Goal: Navigation & Orientation: Find specific page/section

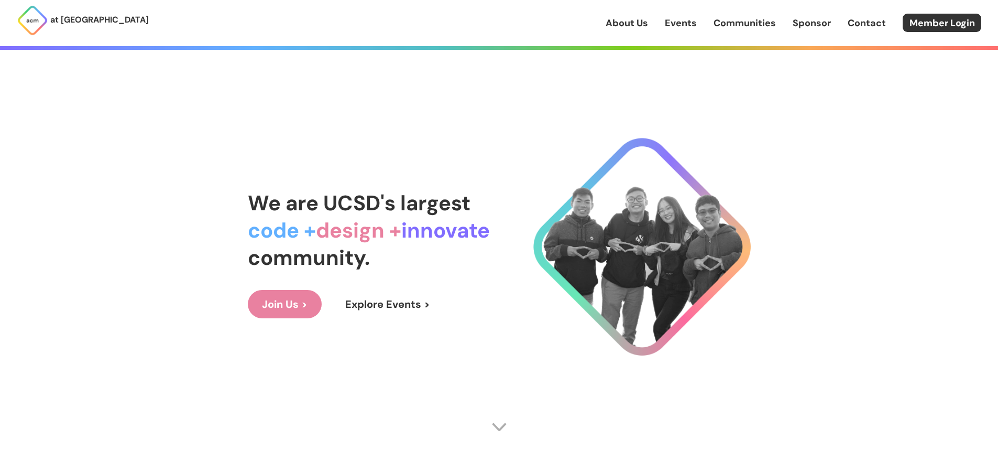
click at [685, 25] on link "Events" at bounding box center [681, 23] width 32 height 14
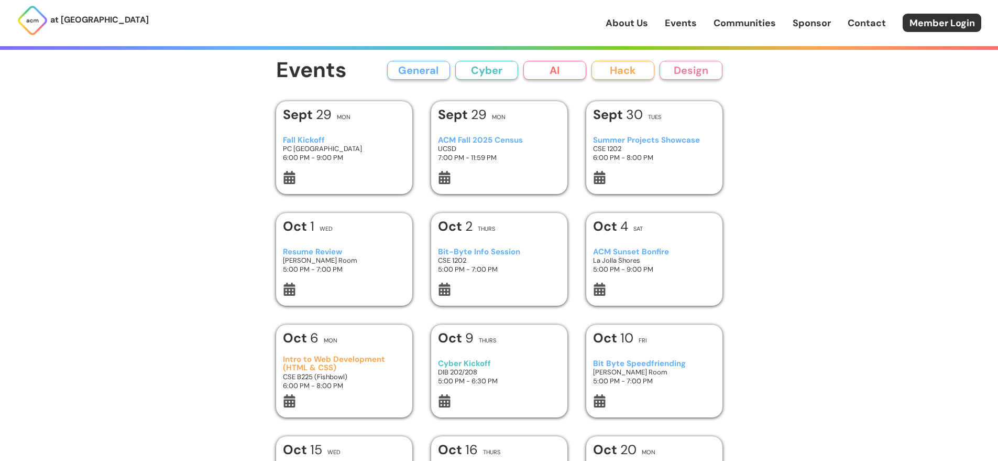
click at [303, 136] on h3 "Fall Kickoff" at bounding box center [344, 140] width 122 height 9
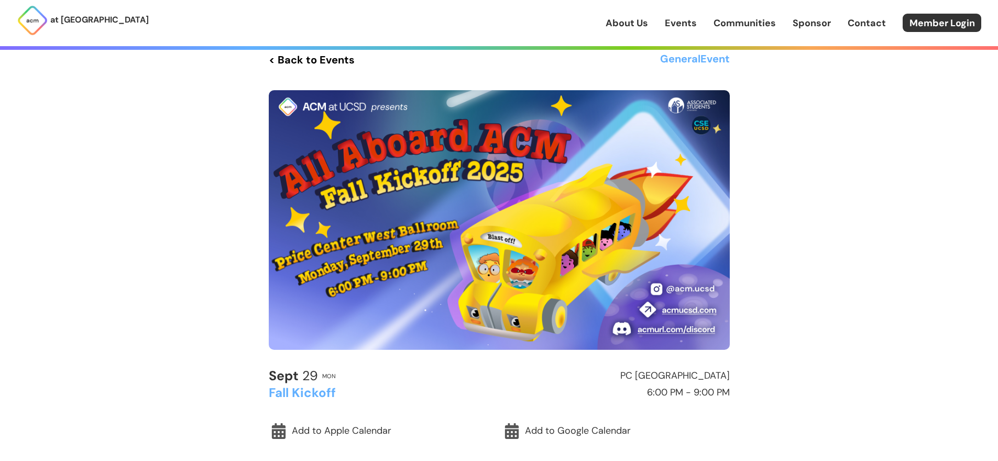
scroll to position [15, 0]
click at [304, 68] on link "< Back to Events" at bounding box center [312, 59] width 86 height 19
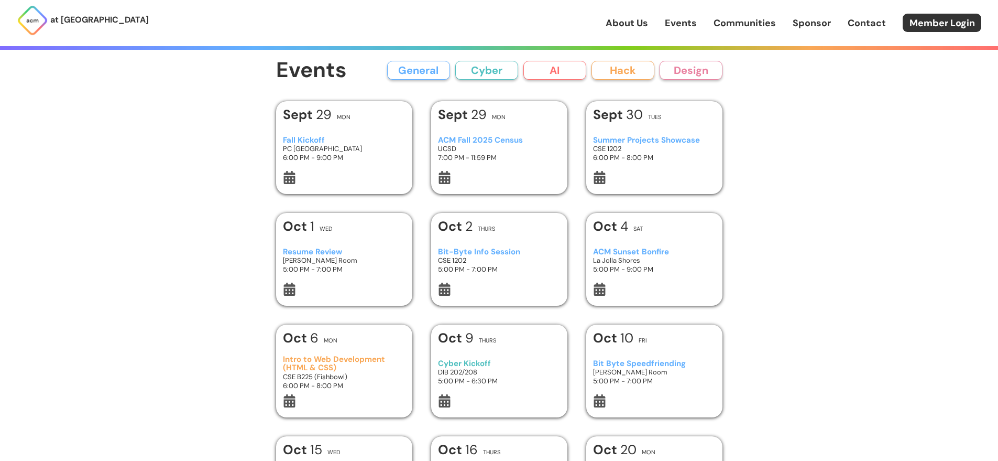
click at [507, 141] on h3 "ACM Fall 2025 Census" at bounding box center [499, 140] width 122 height 9
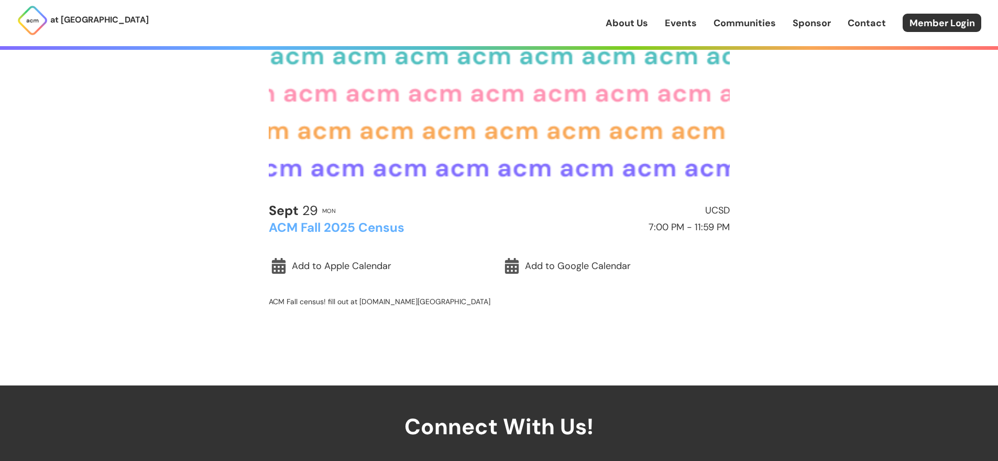
scroll to position [136, 0]
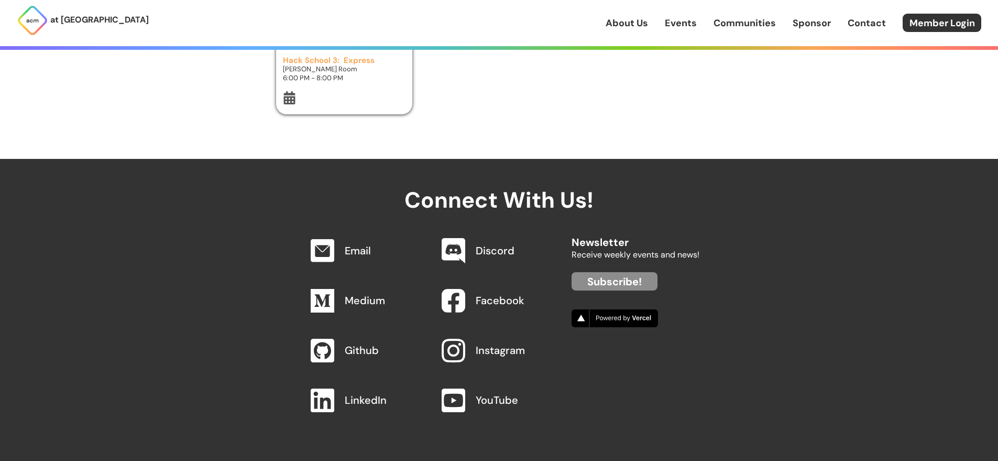
scroll to position [644, 0]
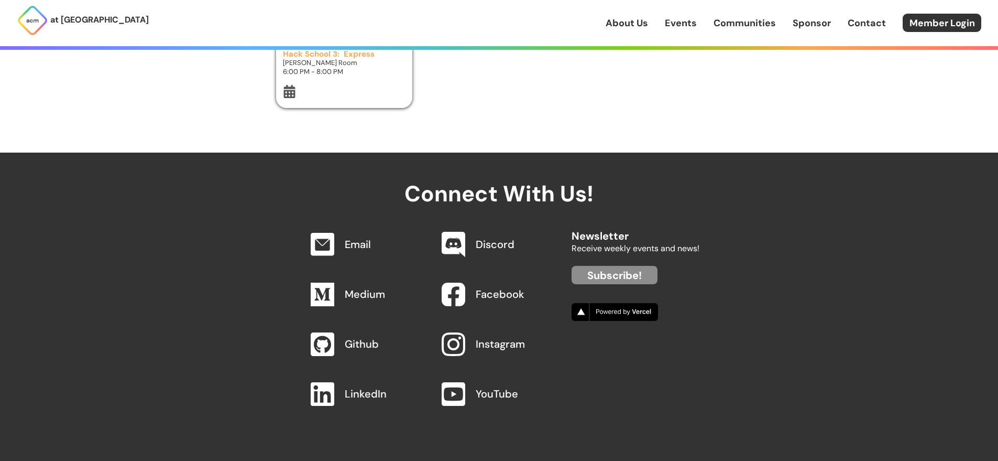
click at [501, 344] on link "Instagram" at bounding box center [500, 344] width 49 height 14
